Goal: Information Seeking & Learning: Check status

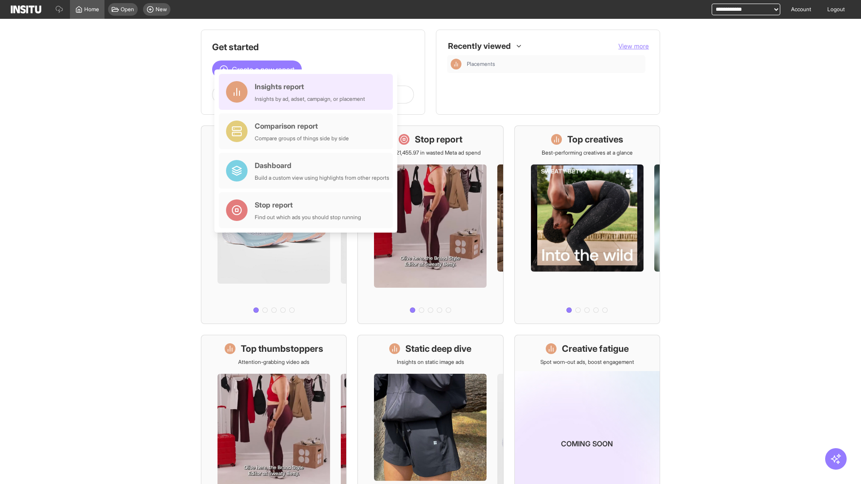
click at [308, 92] on div "Insights report Insights by ad, adset, campaign, or placement" at bounding box center [310, 92] width 110 height 22
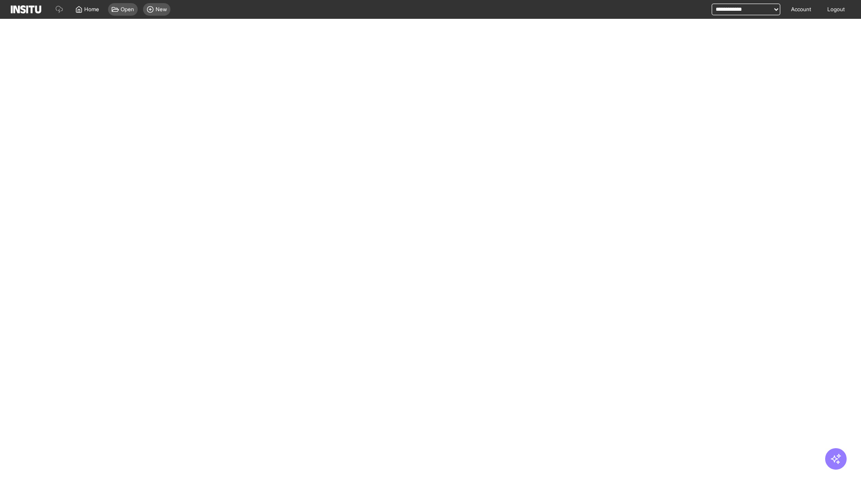
select select "**"
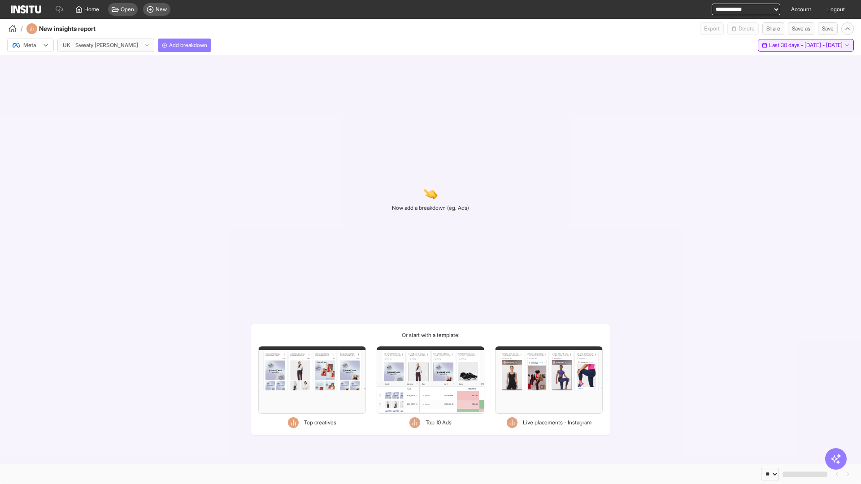
click at [788, 45] on span "Last 30 days - [DATE] - [DATE]" at bounding box center [806, 45] width 74 height 7
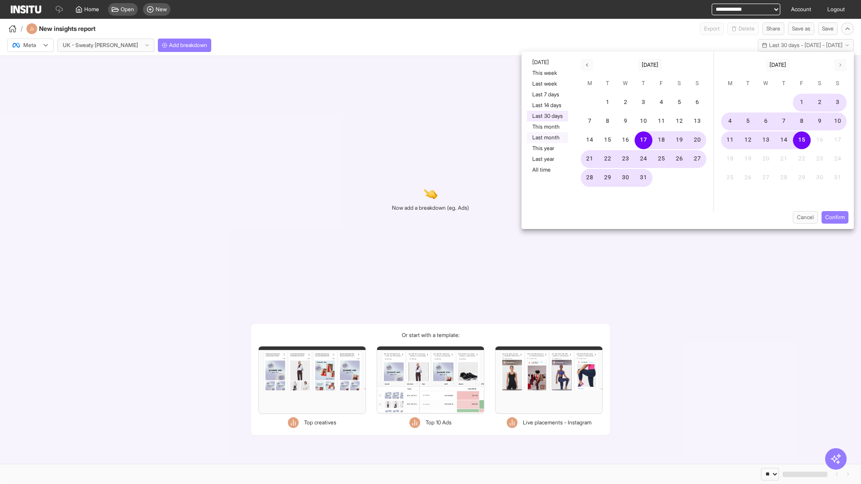
click at [546, 138] on button "Last month" at bounding box center [547, 137] width 41 height 11
